Goal: Information Seeking & Learning: Understand process/instructions

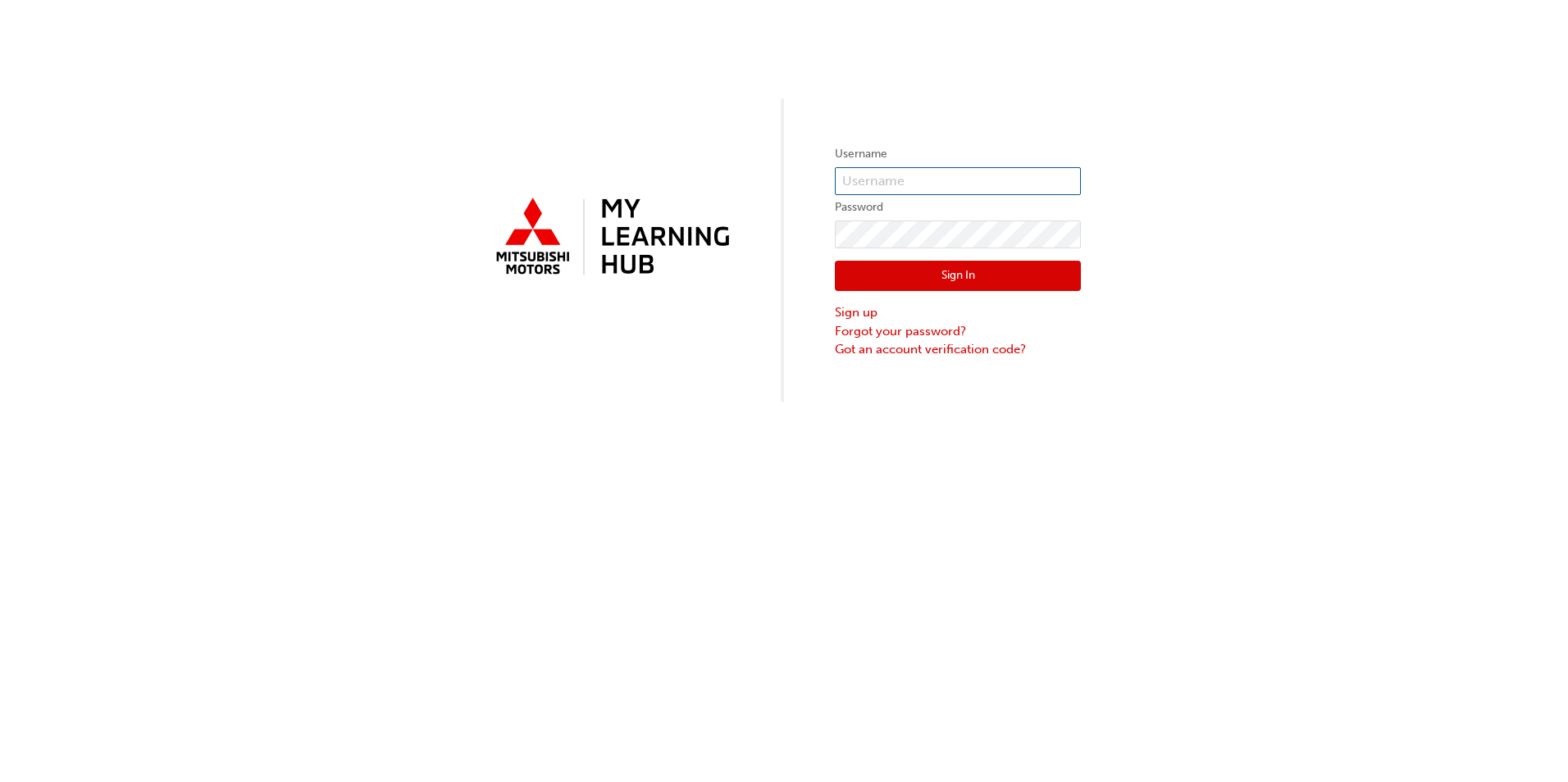
drag, startPoint x: 875, startPoint y: 179, endPoint x: 888, endPoint y: 203, distance: 27.3
click at [875, 179] on input "text" at bounding box center [957, 182] width 246 height 28
drag, startPoint x: 894, startPoint y: 163, endPoint x: 901, endPoint y: 175, distance: 13.9
click at [894, 162] on label "Username" at bounding box center [957, 154] width 246 height 19
click at [901, 175] on input "text" at bounding box center [957, 182] width 246 height 28
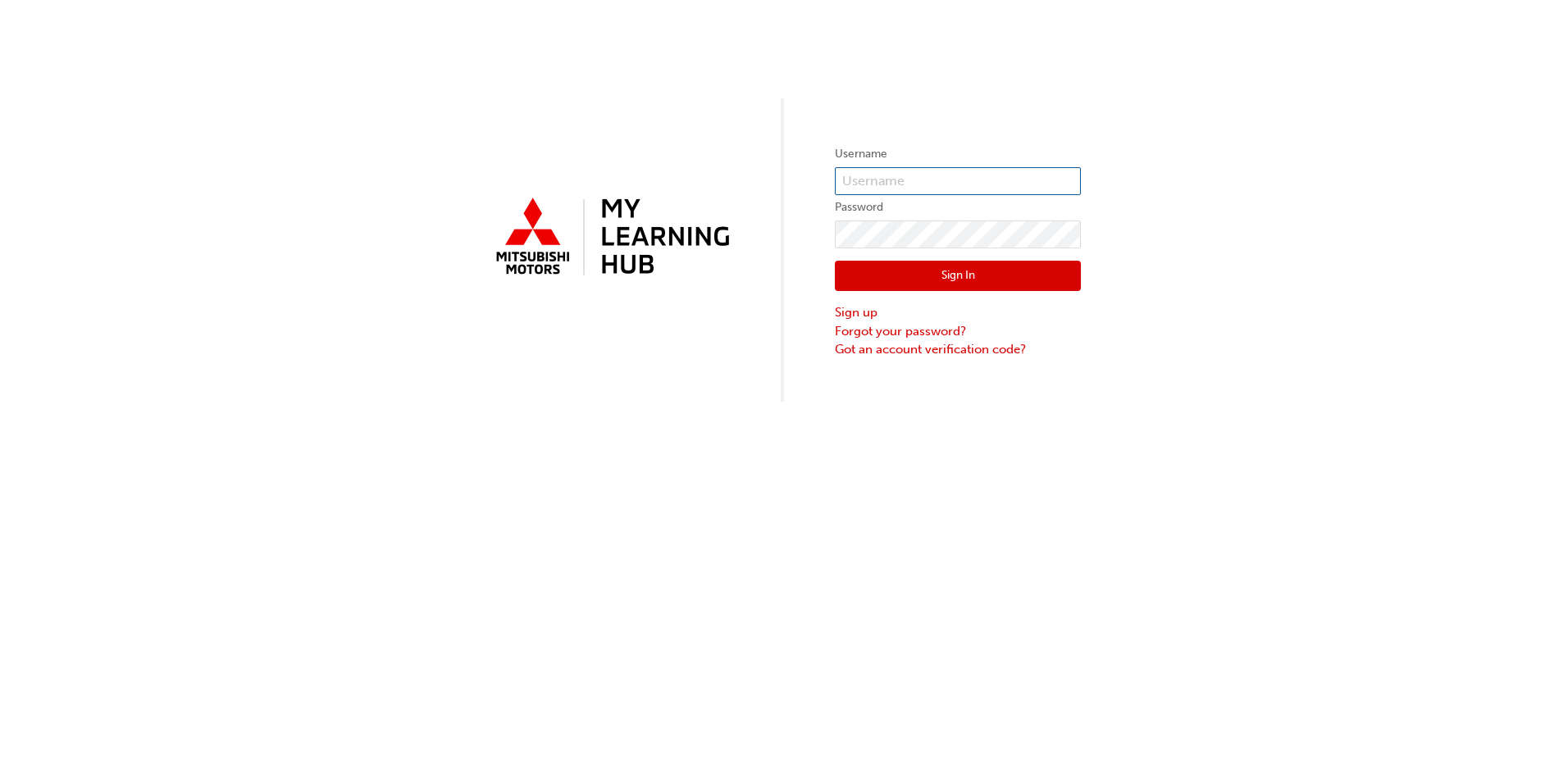
paste input "0005994222"
type input "0005994222"
click button "Sign In" at bounding box center [957, 275] width 246 height 31
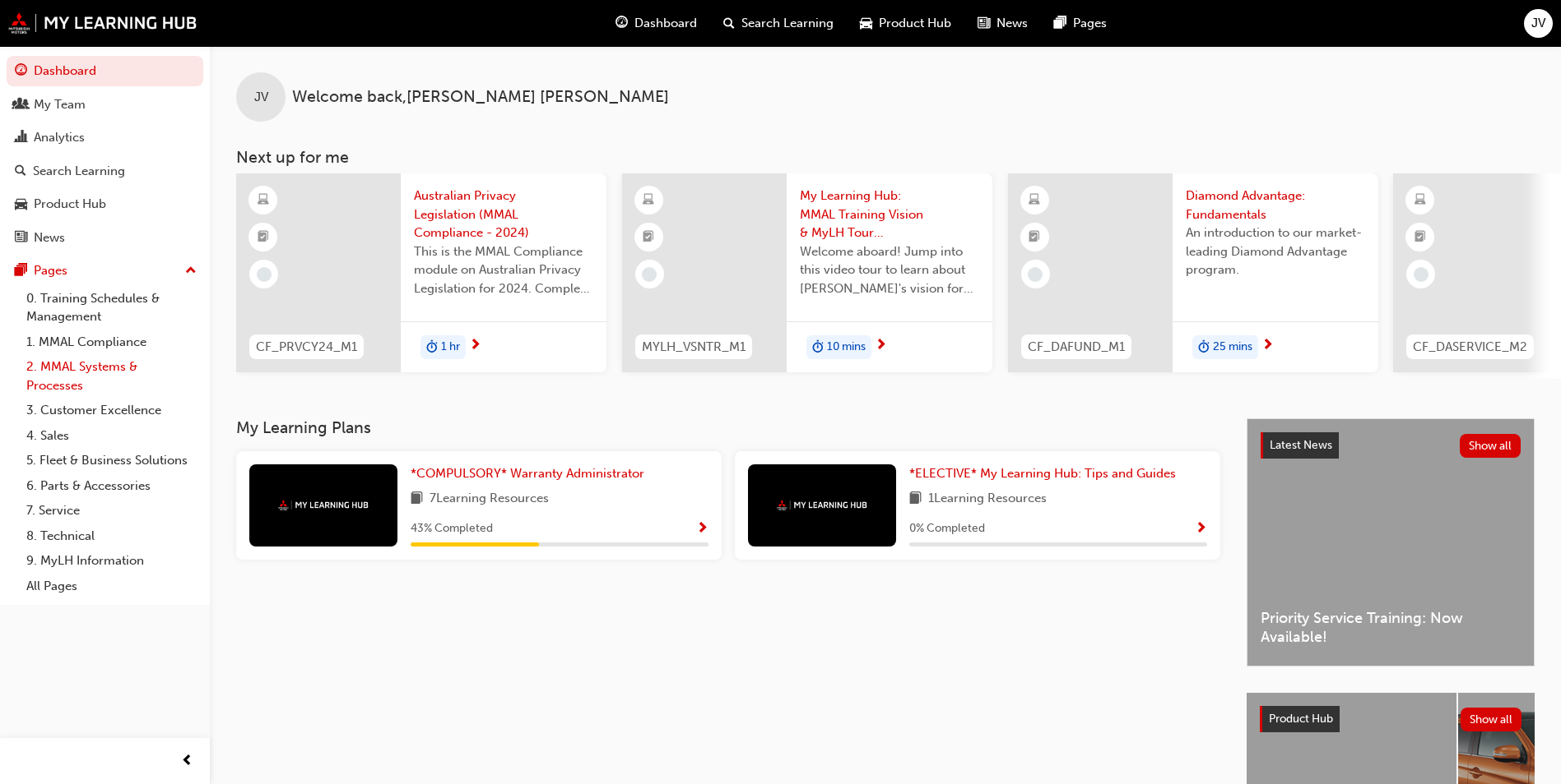
click at [89, 372] on link "2. MMAL Systems & Processes" at bounding box center [111, 375] width 183 height 43
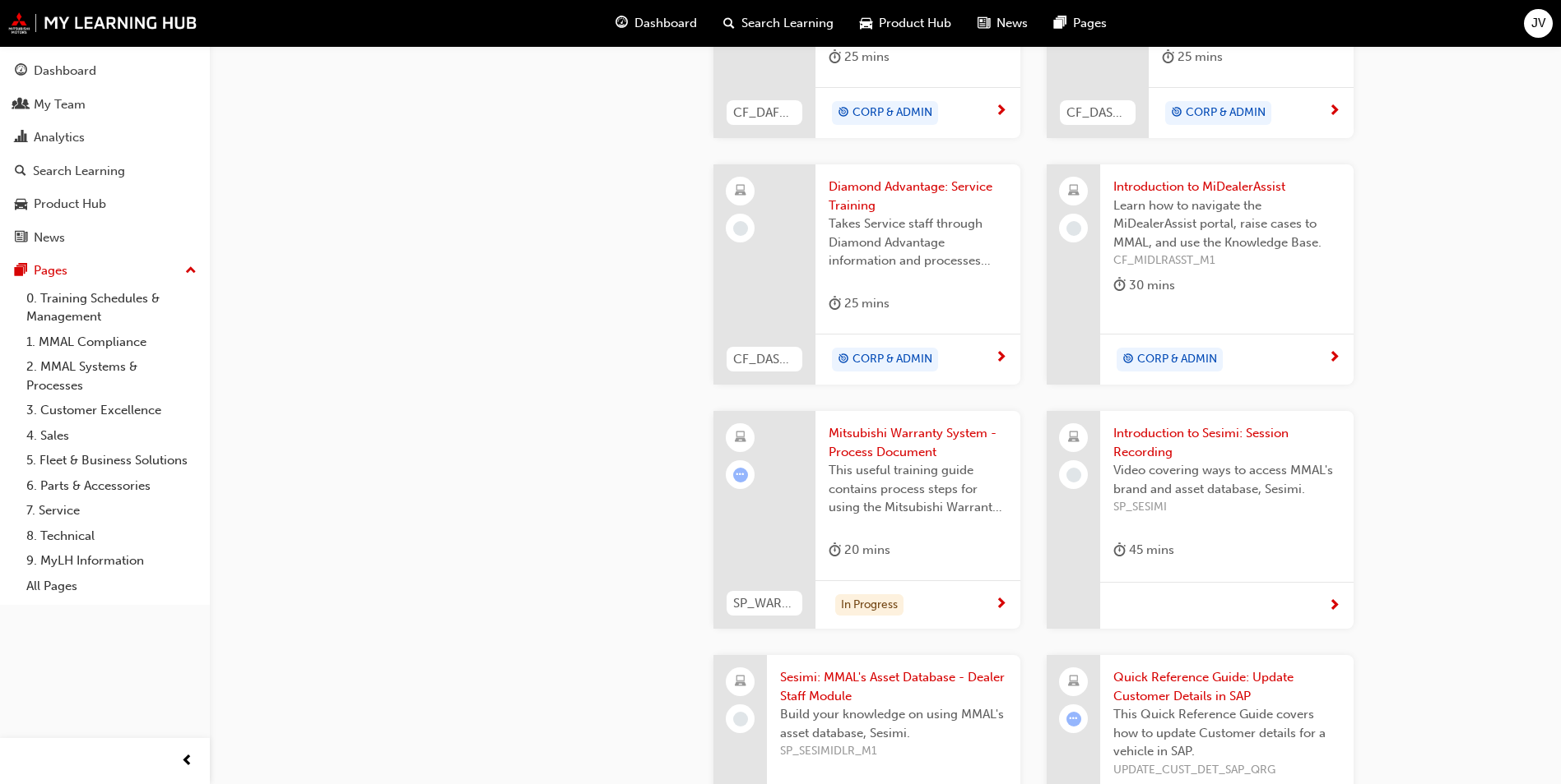
scroll to position [1151, 0]
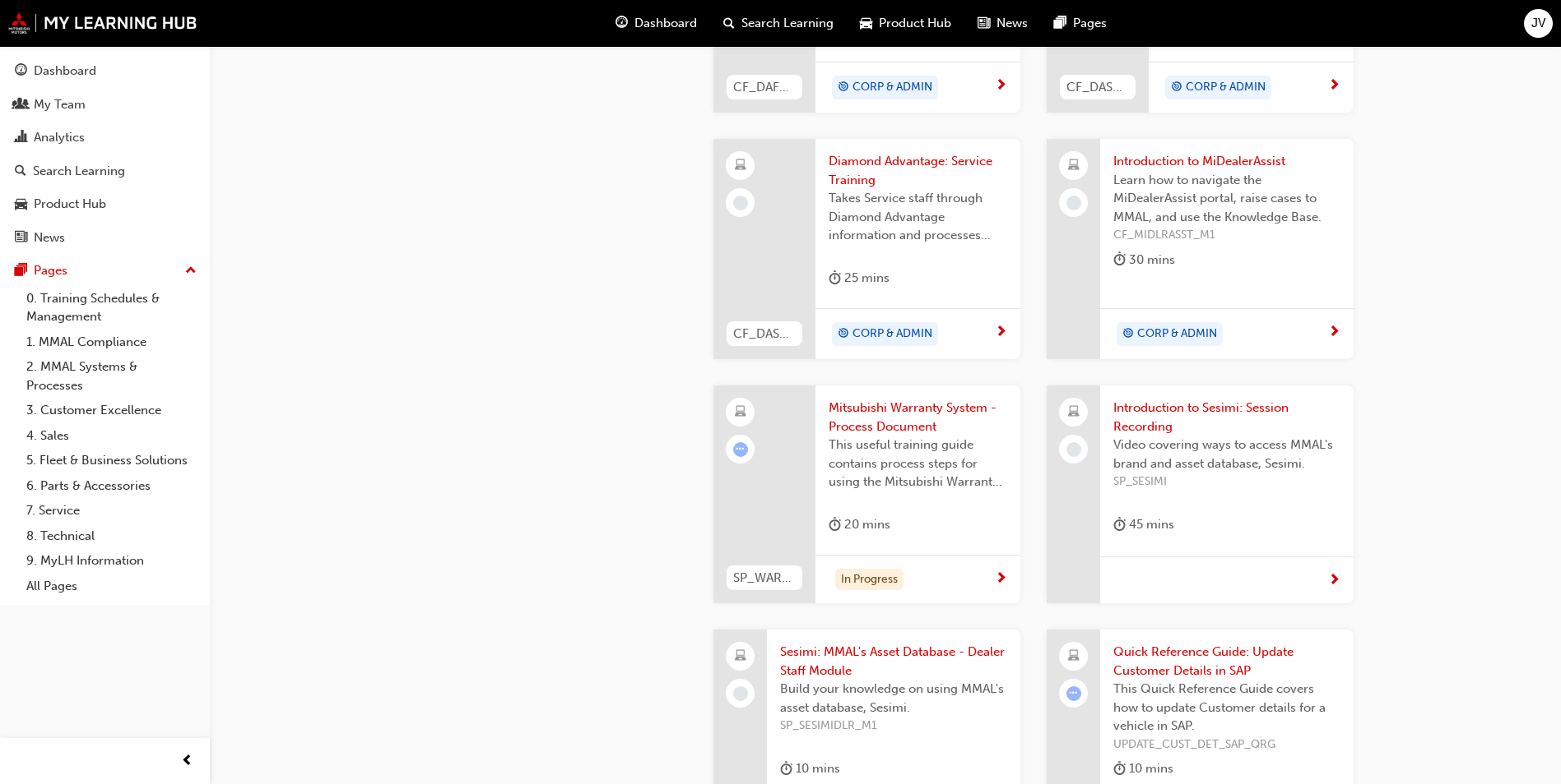
click at [935, 423] on span "Mitsubishi Warranty System - Process Document" at bounding box center [918, 418] width 179 height 37
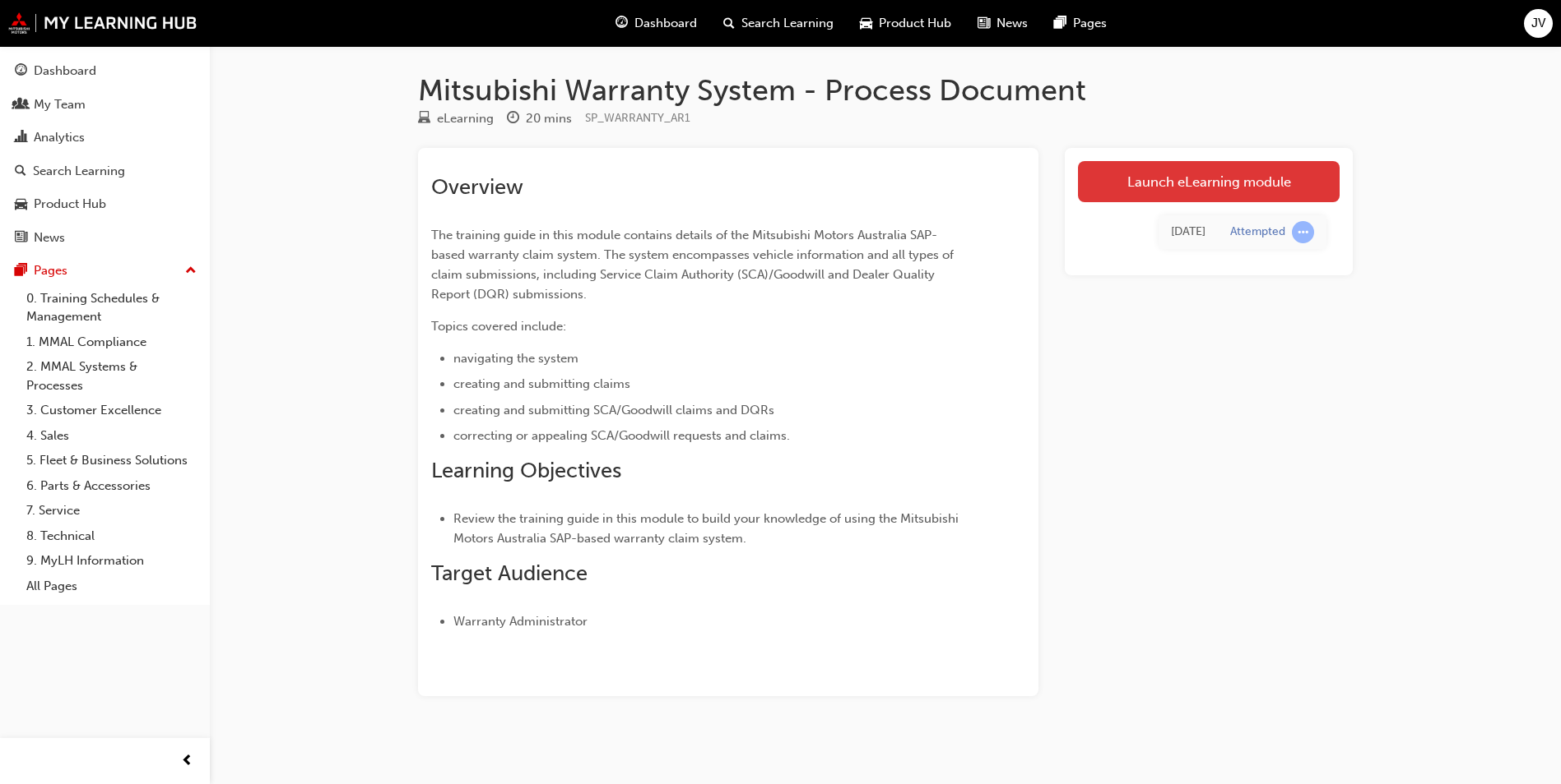
click at [1147, 193] on link "Launch eLearning module" at bounding box center [1208, 181] width 261 height 41
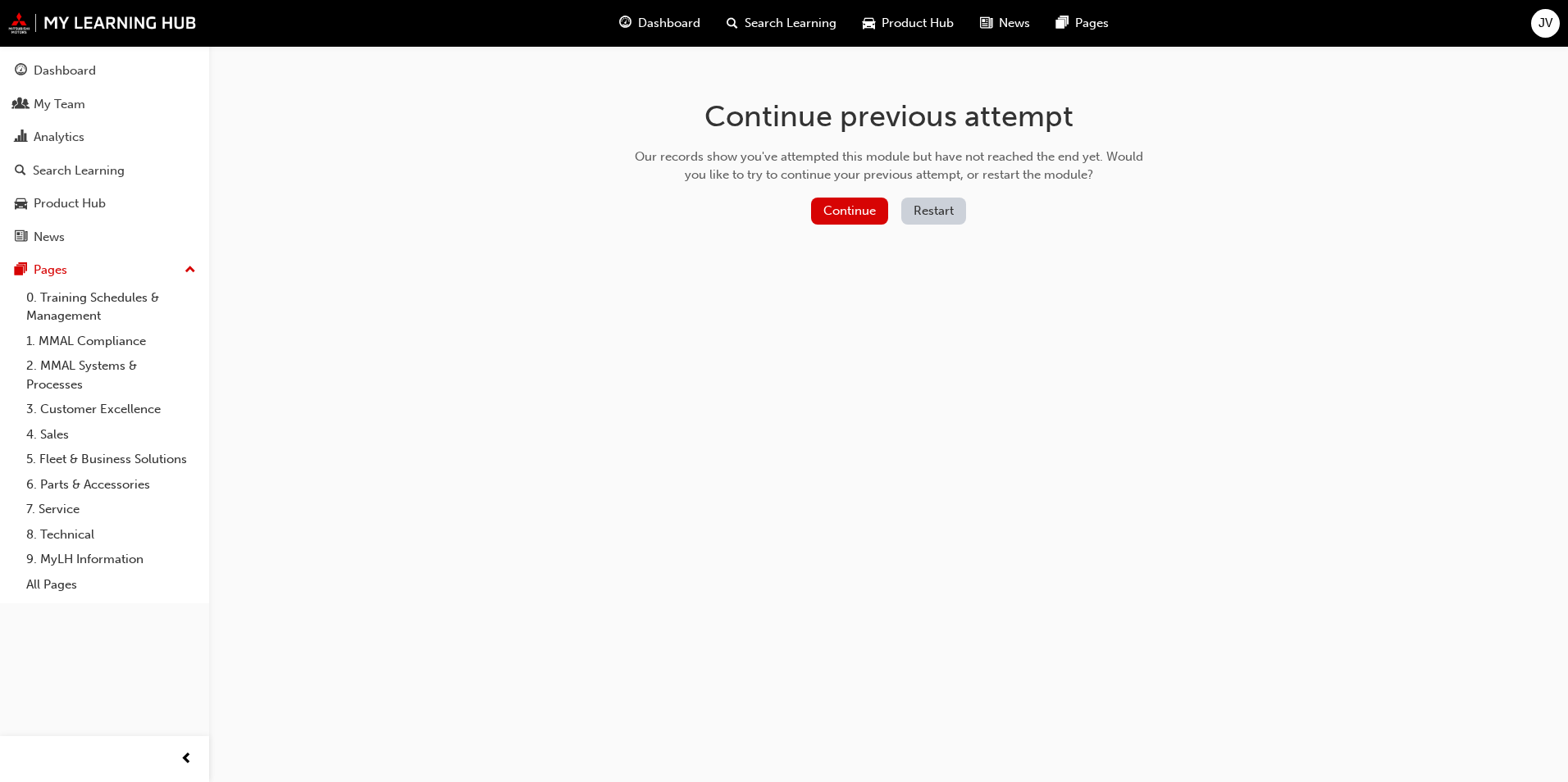
click at [854, 196] on div "Continue previous attempt Our records show you've attempted this module but hav…" at bounding box center [889, 164] width 533 height 237
click at [858, 218] on button "Continue" at bounding box center [849, 211] width 77 height 27
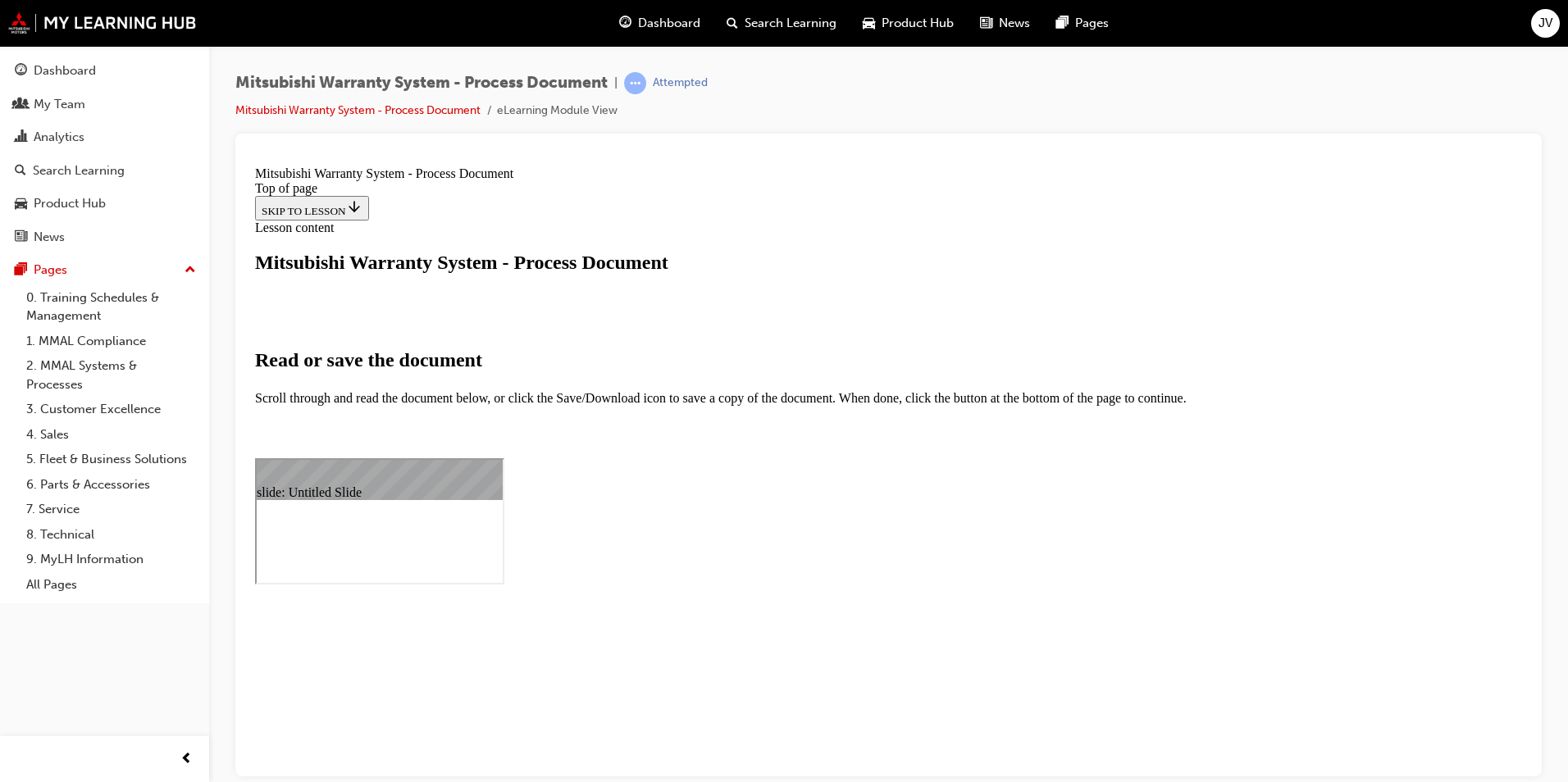
scroll to position [82, 0]
select select "auto"
